Goal: Transaction & Acquisition: Purchase product/service

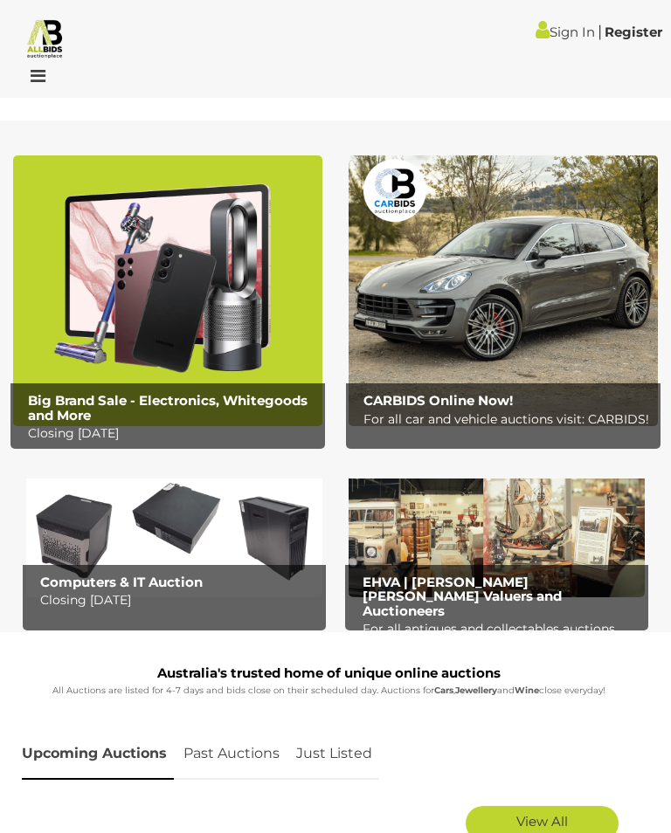
click at [209, 341] on img at bounding box center [167, 290] width 309 height 271
click at [219, 562] on img at bounding box center [174, 529] width 296 height 136
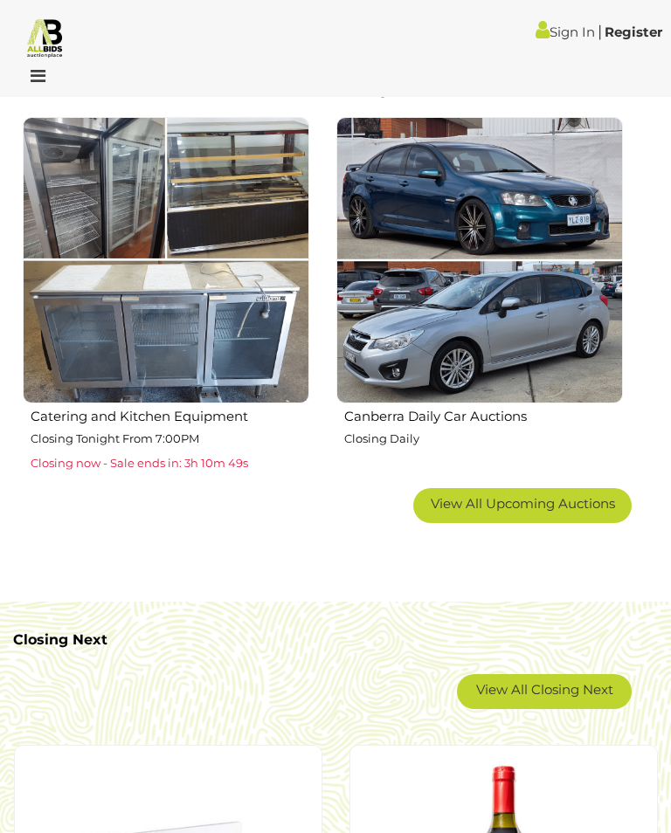
scroll to position [1894, 0]
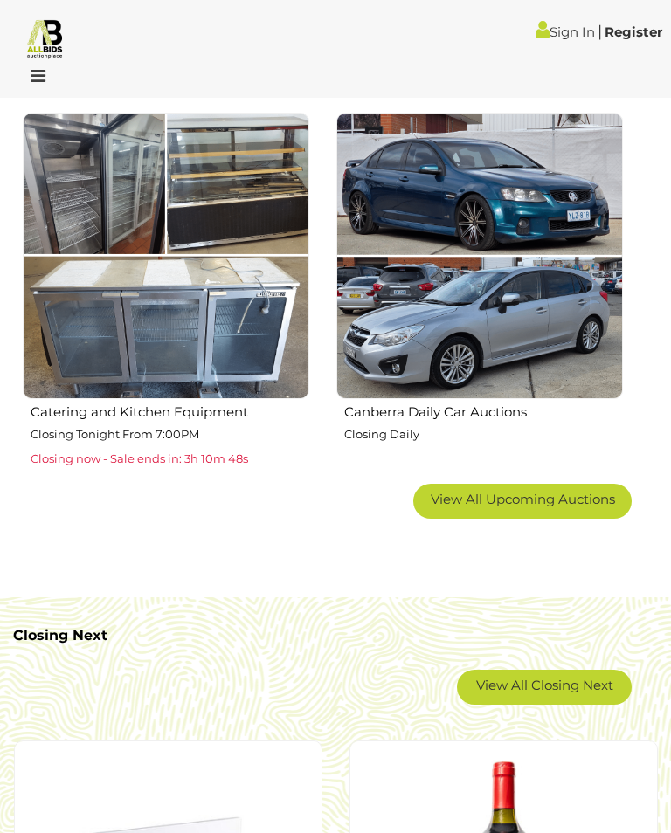
click at [555, 684] on link "View All Closing Next" at bounding box center [544, 687] width 175 height 35
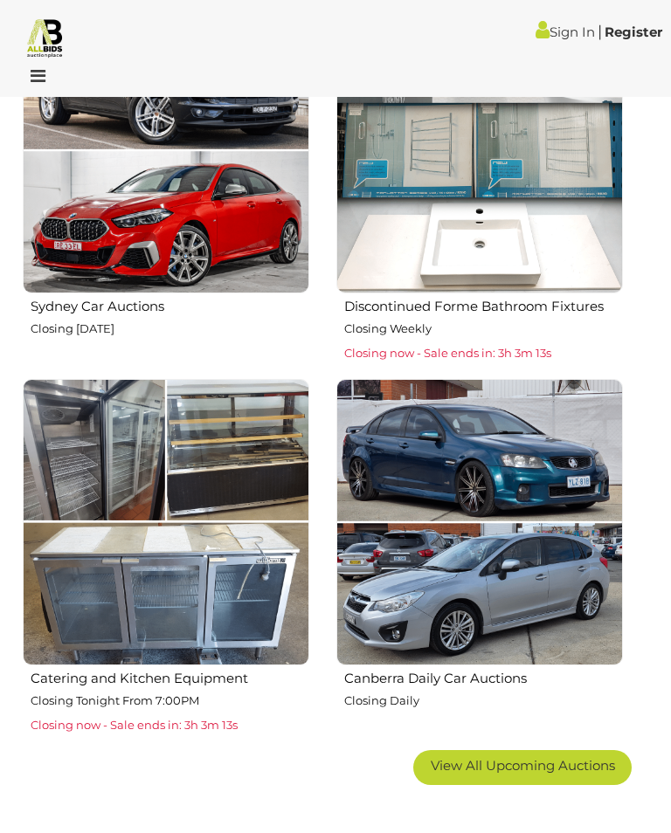
scroll to position [1628, 0]
click at [500, 764] on span "View All Upcoming Auctions" at bounding box center [523, 765] width 184 height 17
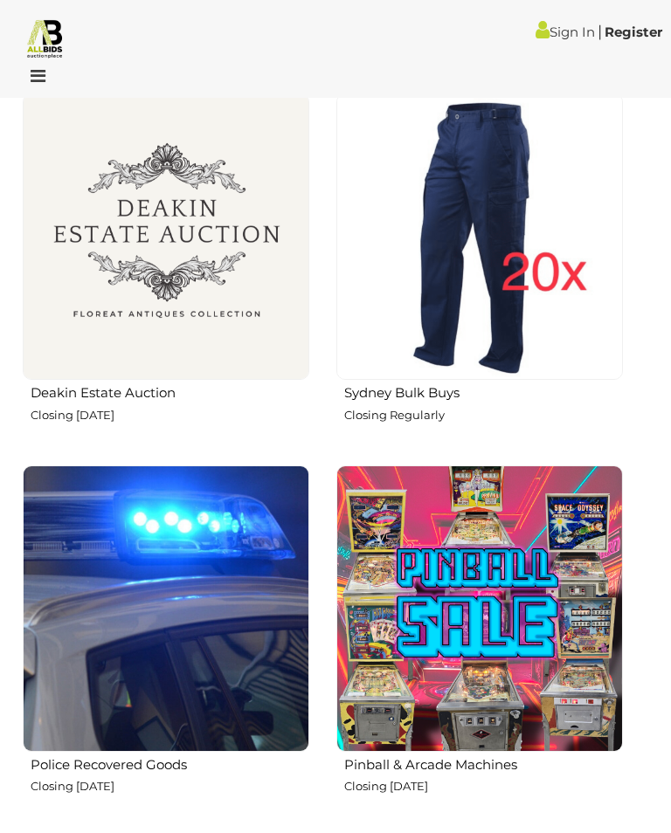
scroll to position [2287, 0]
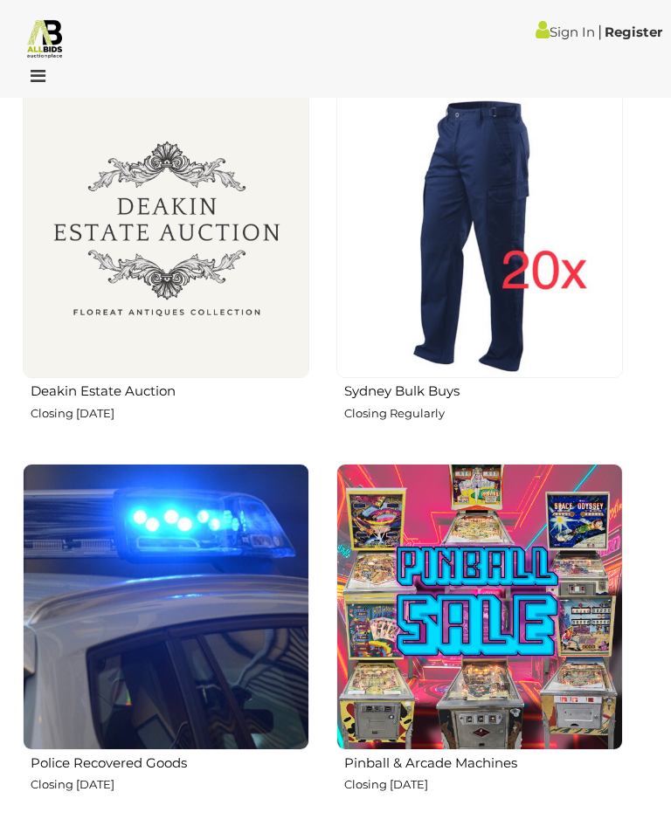
click at [233, 314] on img at bounding box center [166, 235] width 286 height 286
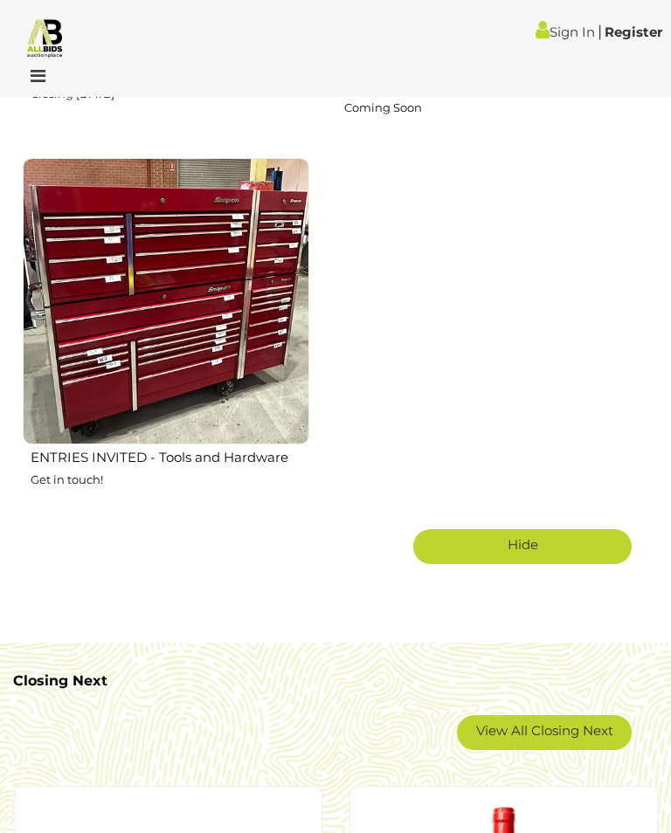
scroll to position [5957, 0]
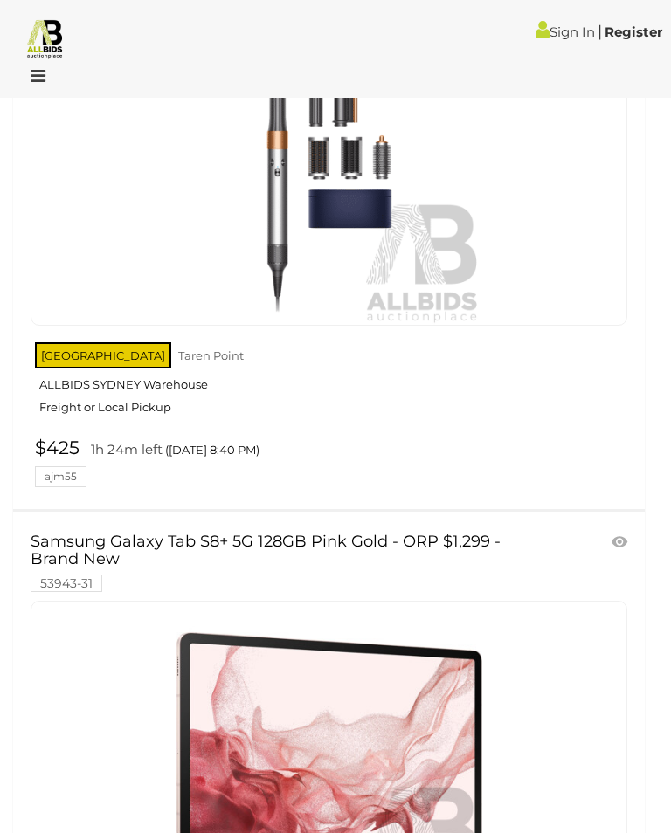
scroll to position [24680, 0]
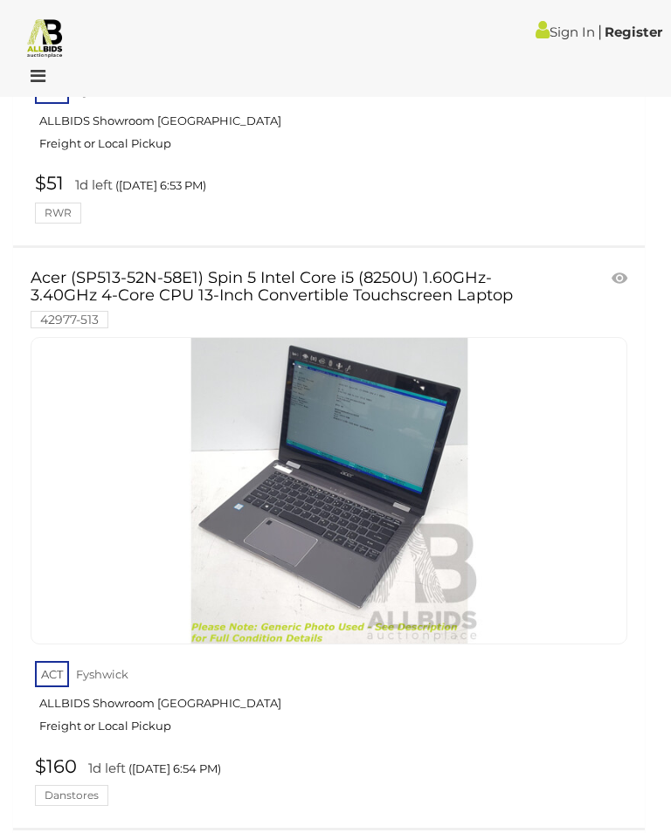
scroll to position [7791, 0]
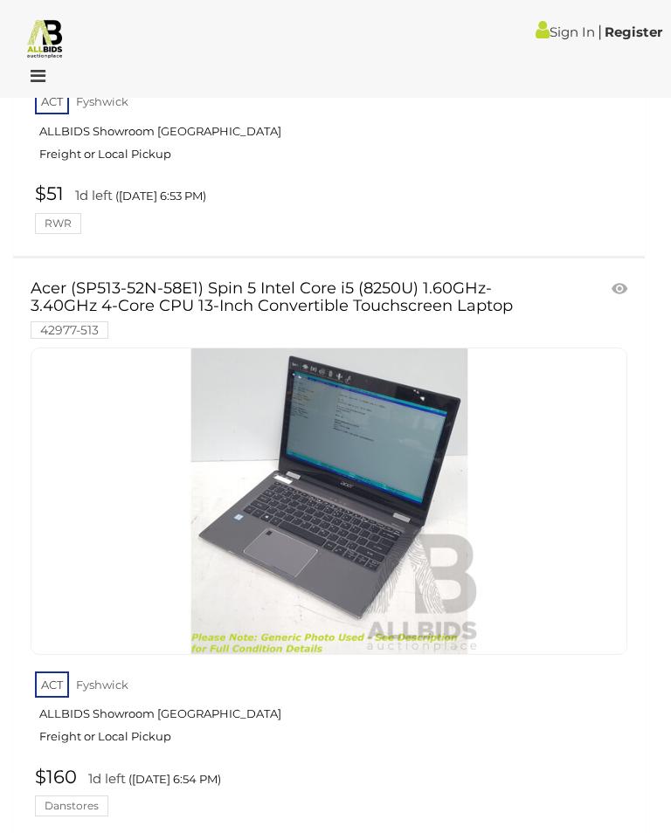
click at [375, 556] on img at bounding box center [329, 501] width 306 height 306
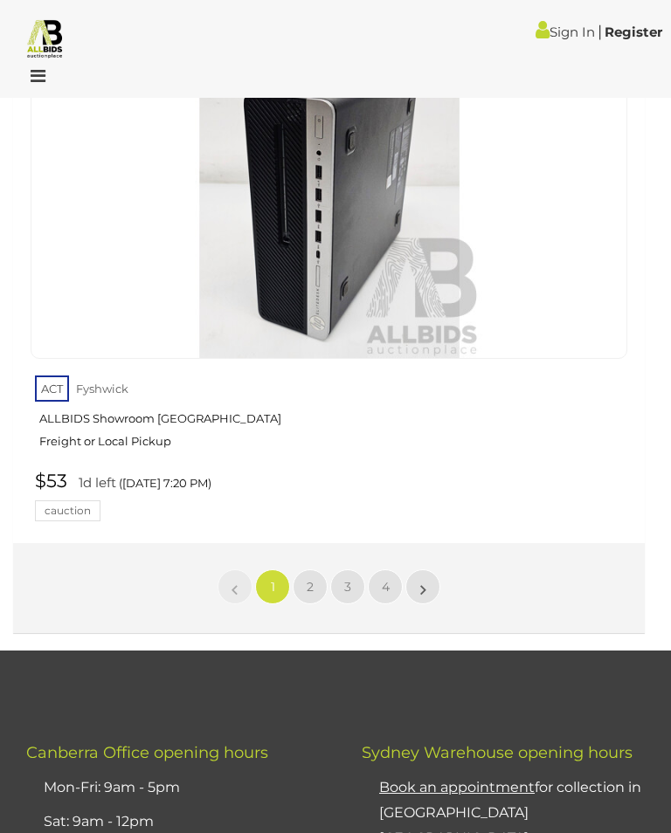
scroll to position [28767, 0]
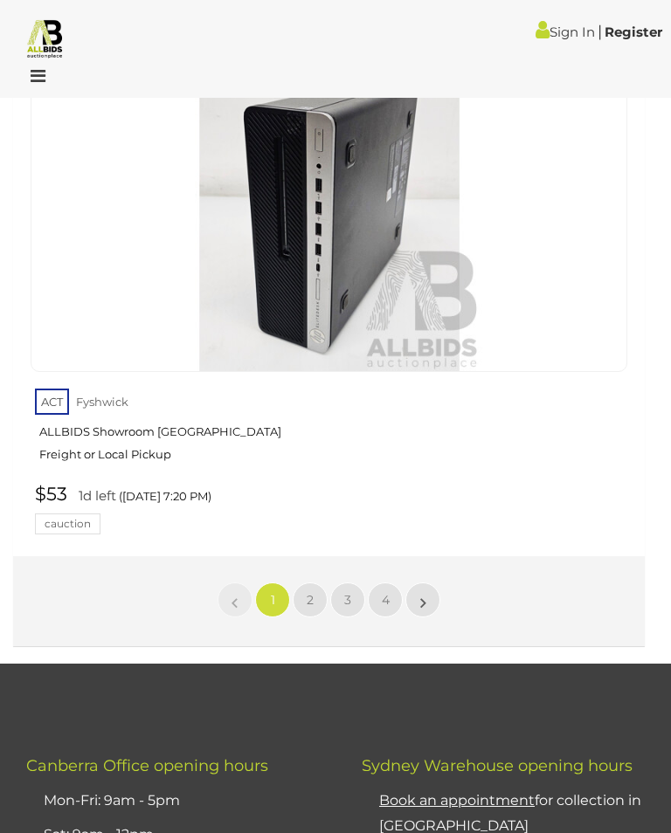
click at [307, 592] on span "2" at bounding box center [310, 600] width 7 height 16
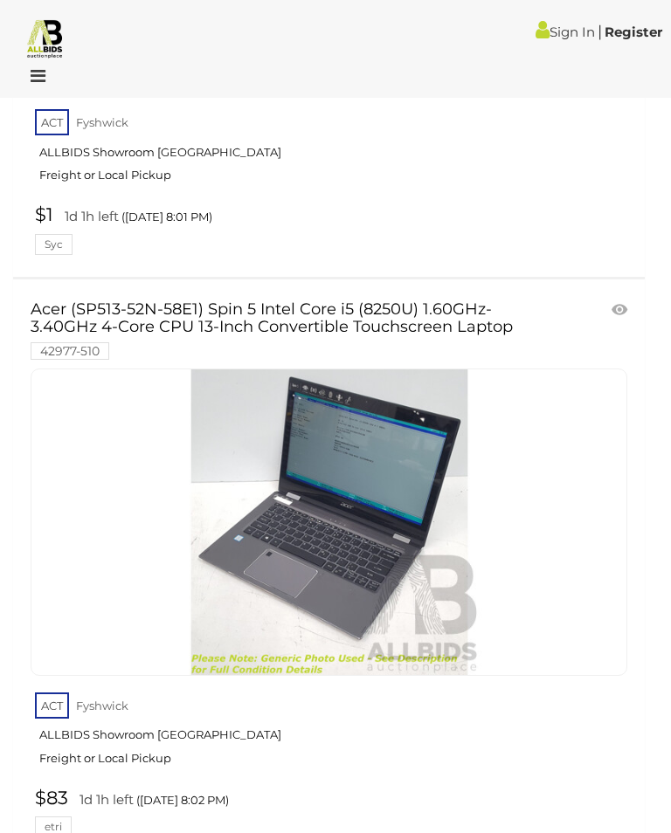
scroll to position [28410, 0]
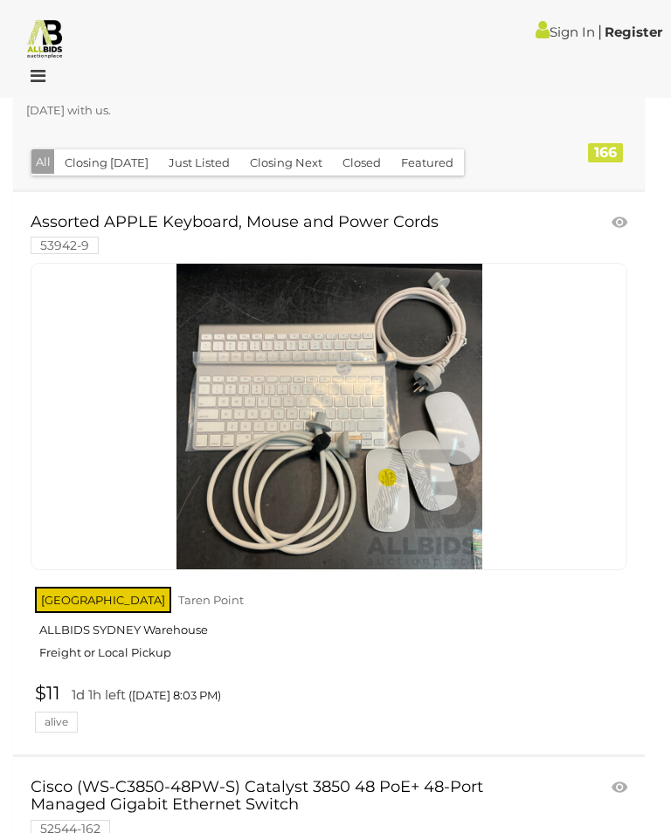
scroll to position [312, 0]
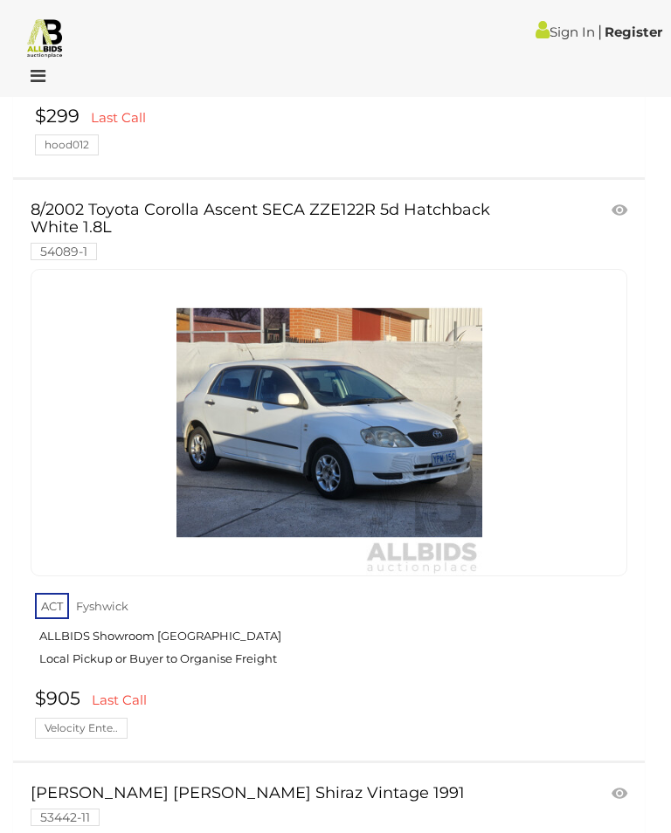
scroll to position [628, 0]
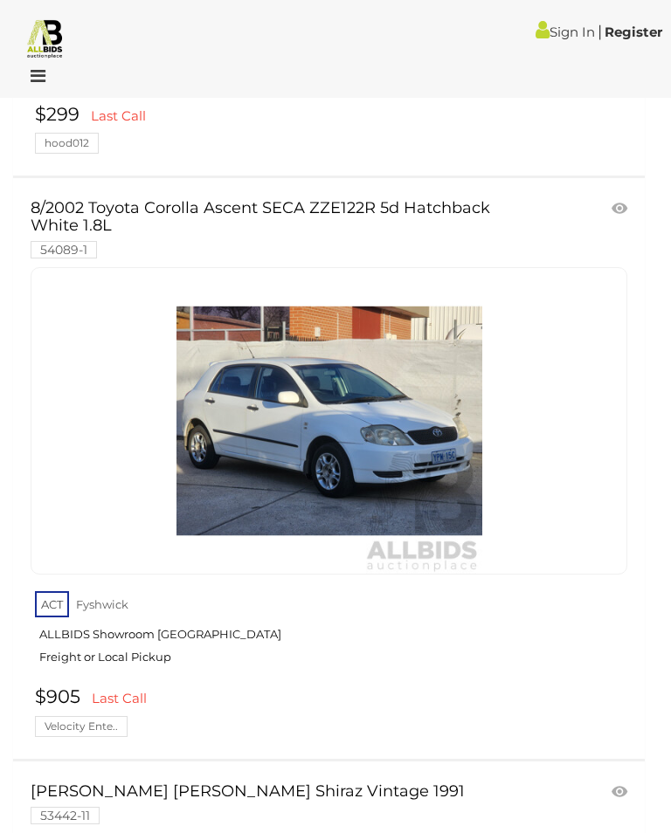
click at [344, 483] on img at bounding box center [329, 421] width 306 height 306
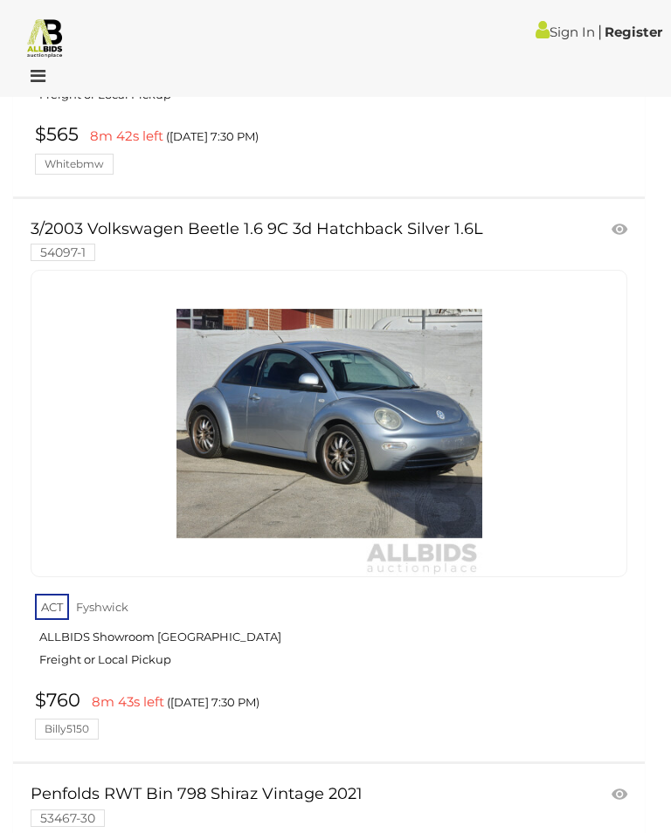
scroll to position [13243, 0]
click at [362, 438] on img at bounding box center [329, 423] width 306 height 306
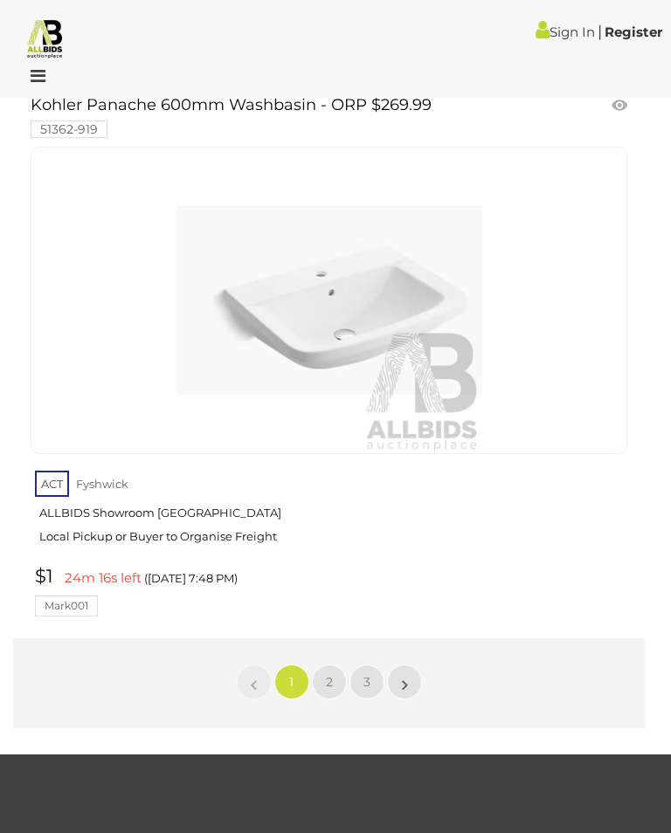
scroll to position [28293, 0]
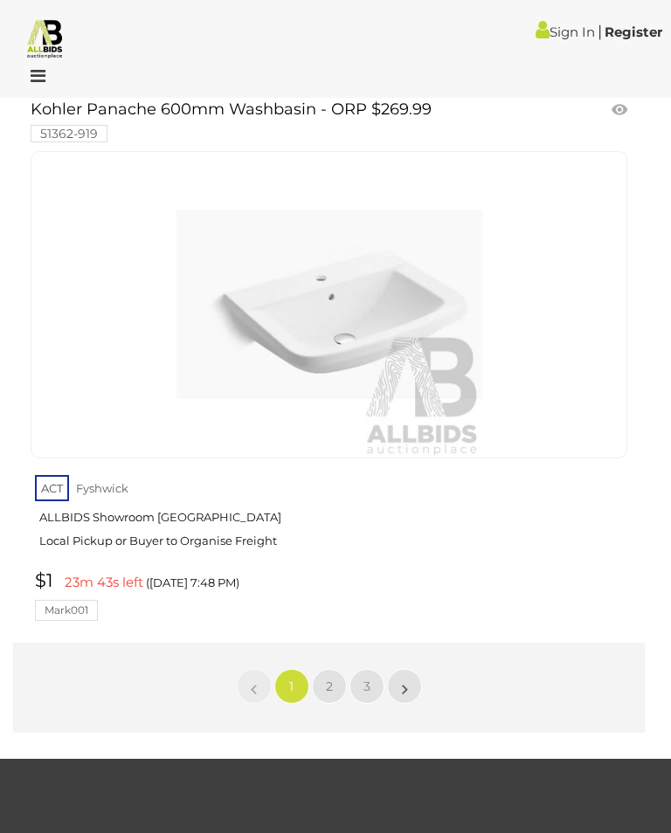
click at [323, 669] on link "2" at bounding box center [329, 686] width 35 height 35
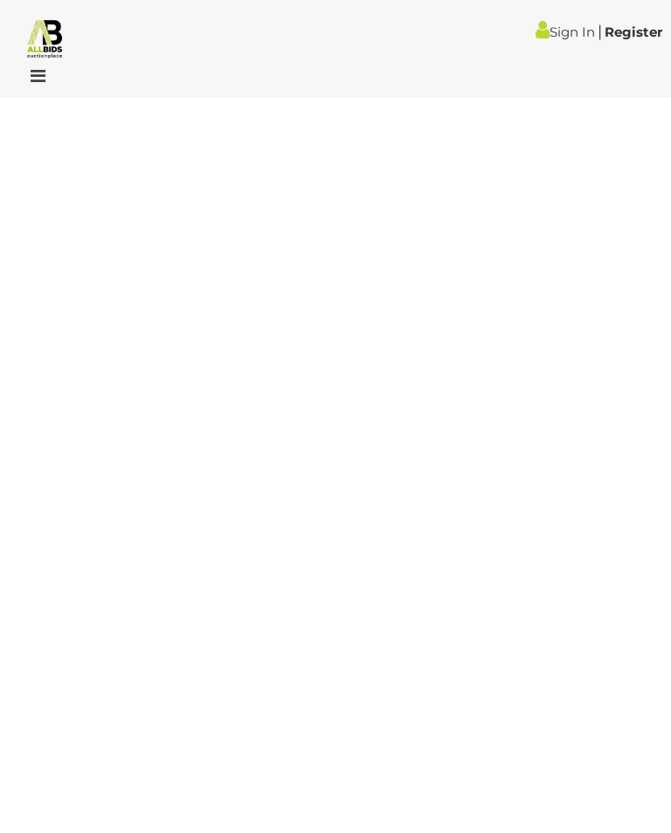
scroll to position [63, 0]
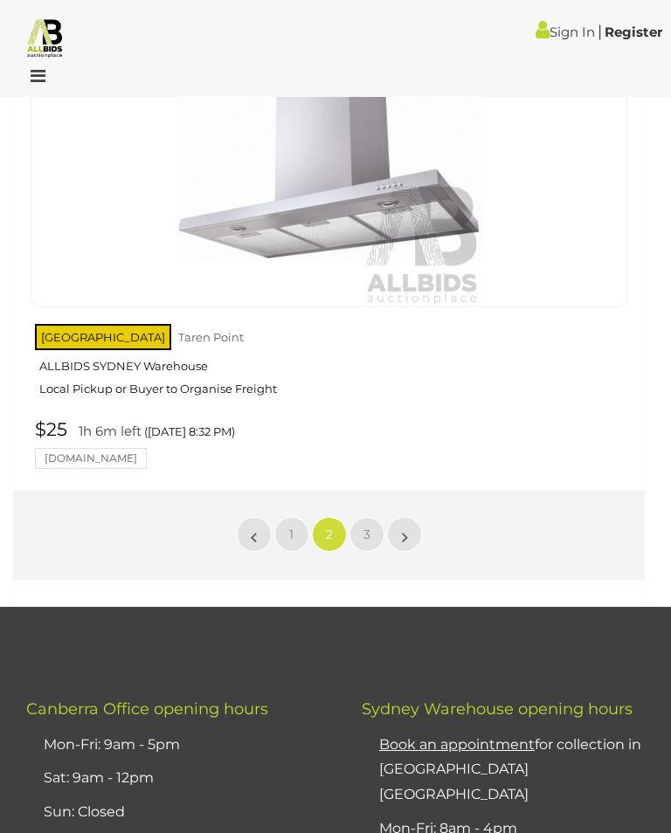
scroll to position [28378, 0]
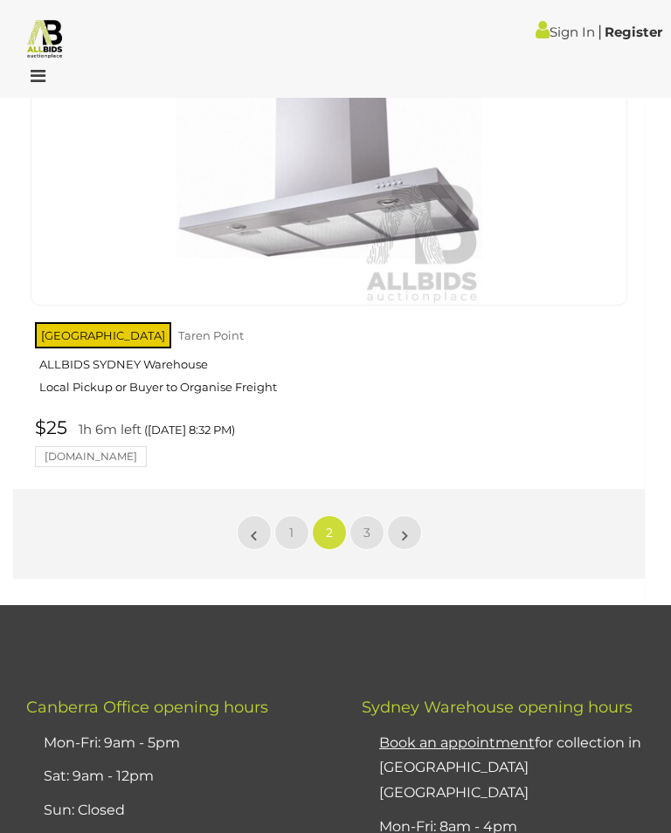
click at [363, 525] on span "3" at bounding box center [366, 533] width 7 height 16
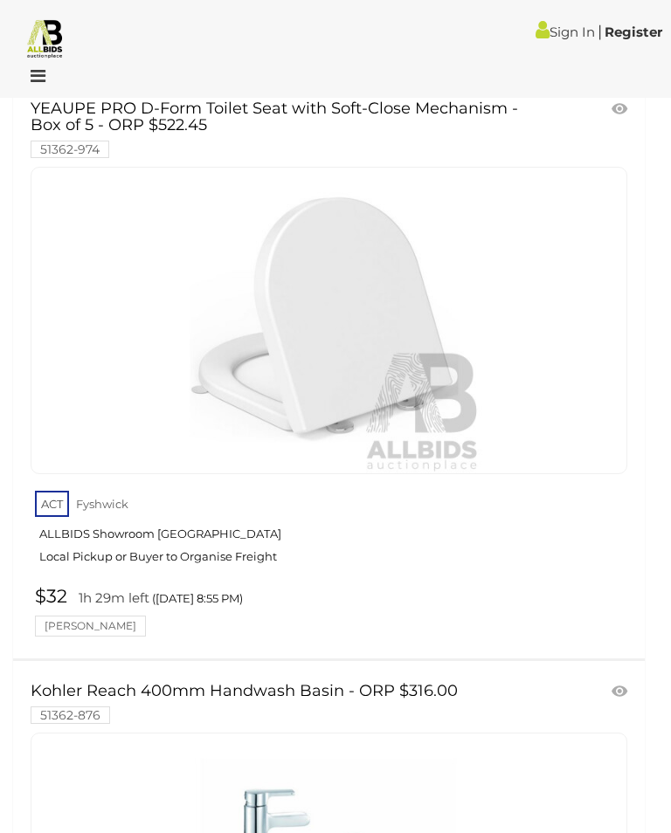
scroll to position [5249, 0]
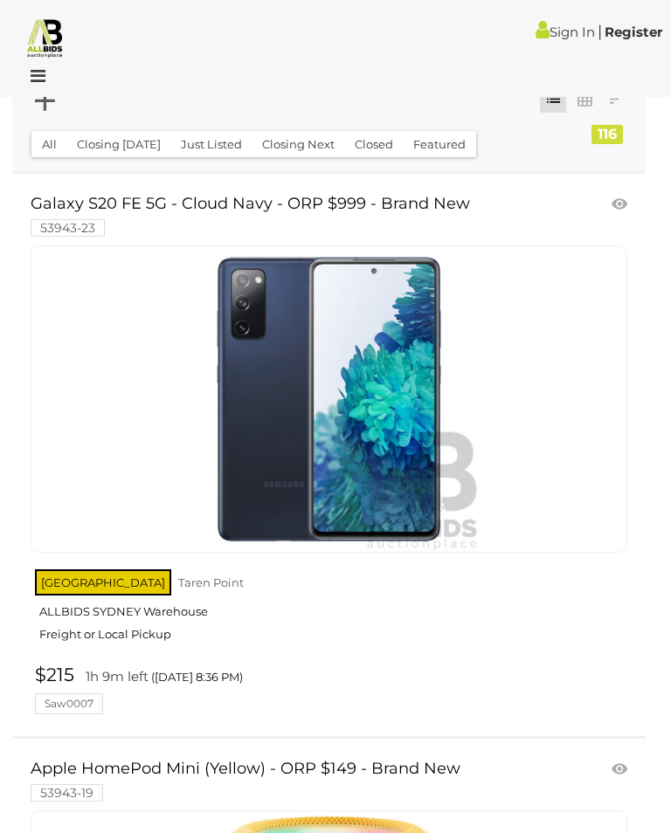
scroll to position [90, 0]
